Goal: Information Seeking & Learning: Learn about a topic

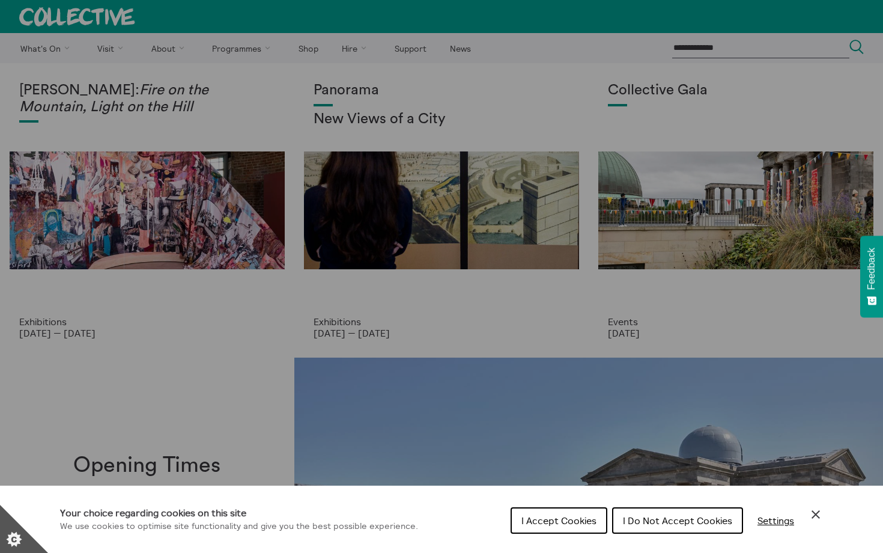
click at [574, 527] on button "I Accept Cookies" at bounding box center [559, 520] width 97 height 26
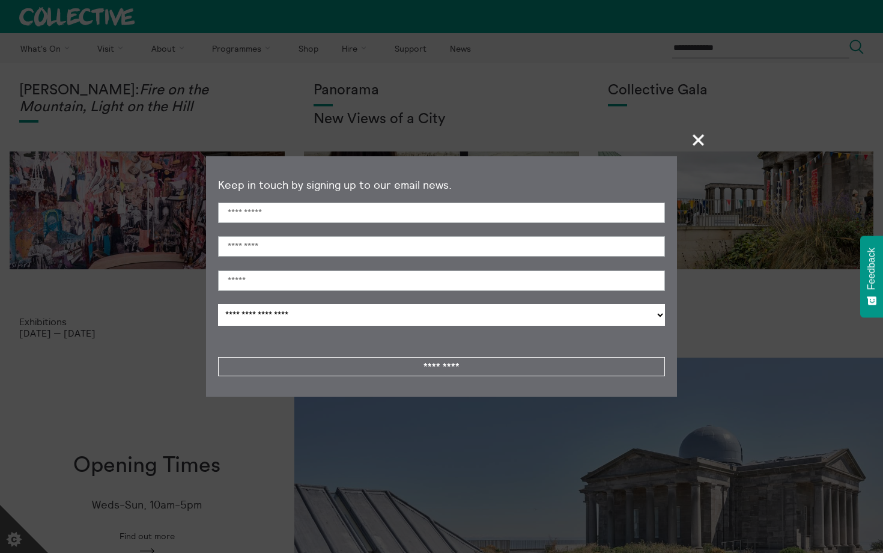
click at [695, 146] on span "+" at bounding box center [698, 139] width 35 height 35
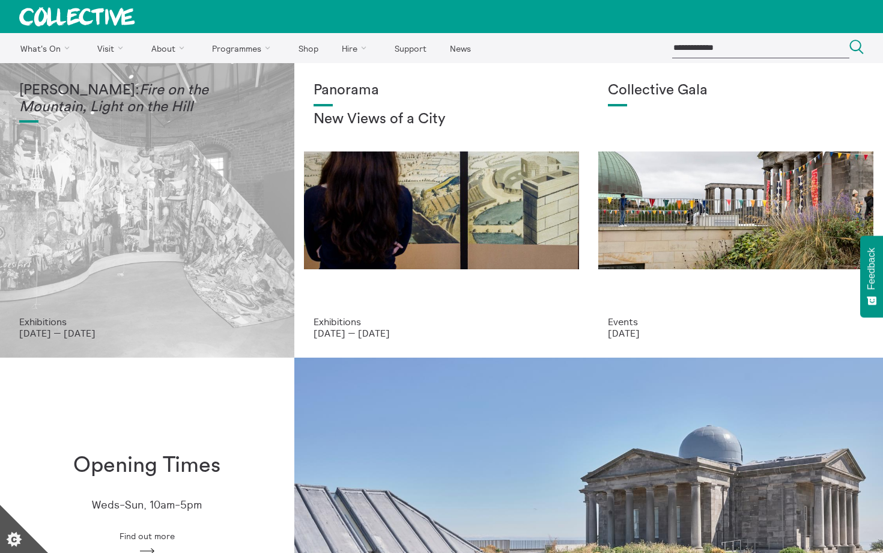
click at [233, 204] on div "[PERSON_NAME]: Fire on the Mountain, Light on the Hill" at bounding box center [147, 199] width 256 height 234
